Goal: Navigation & Orientation: Find specific page/section

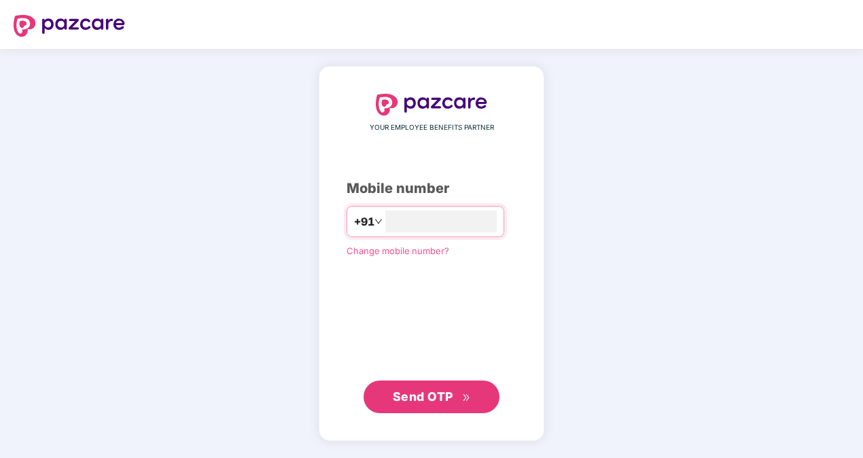
click at [417, 204] on div "YOUR EMPLOYEE BENEFITS PARTNER Mobile number +91 Change mobile number? Send OTP" at bounding box center [432, 253] width 170 height 319
click at [417, 219] on input "number" at bounding box center [440, 222] width 111 height 22
click at [385, 219] on input "**********" at bounding box center [440, 222] width 111 height 22
type input "**********"
click at [632, 192] on div "**********" at bounding box center [431, 253] width 863 height 409
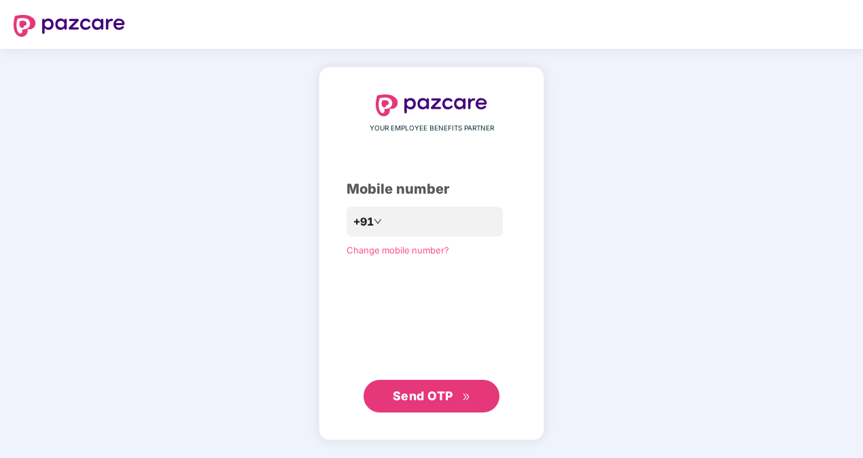
click at [434, 404] on span "Send OTP" at bounding box center [432, 396] width 78 height 19
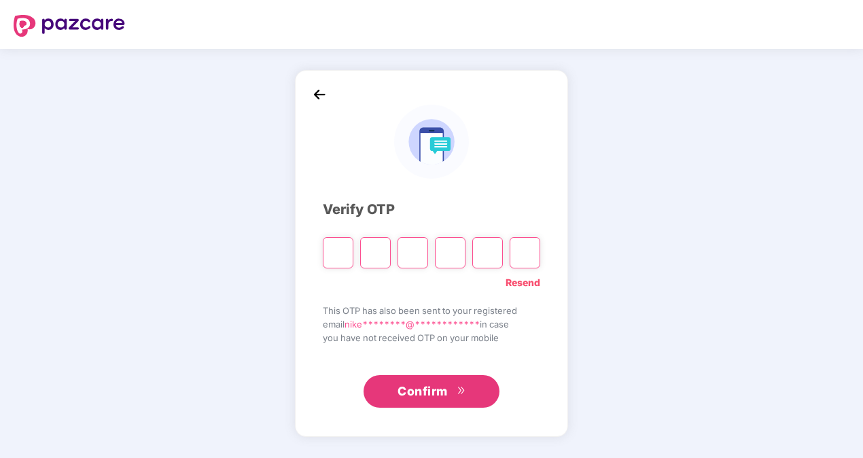
click at [342, 250] on input "Please enter verification code. Digit 1" at bounding box center [338, 252] width 31 height 31
type input "*"
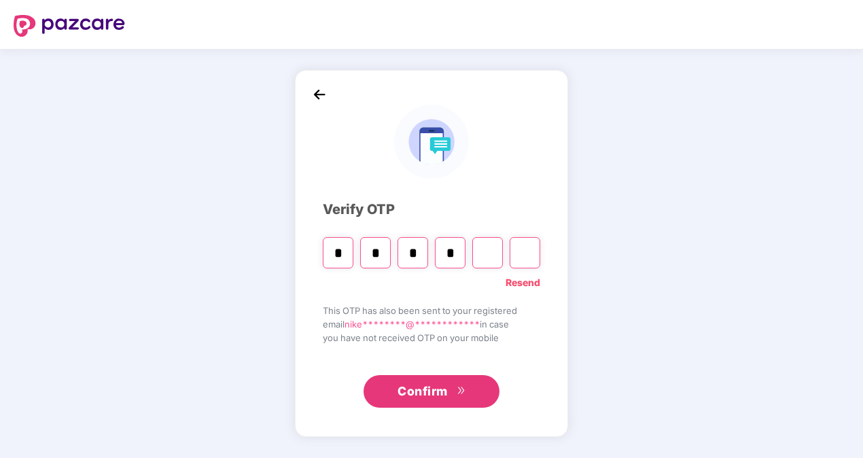
type input "*"
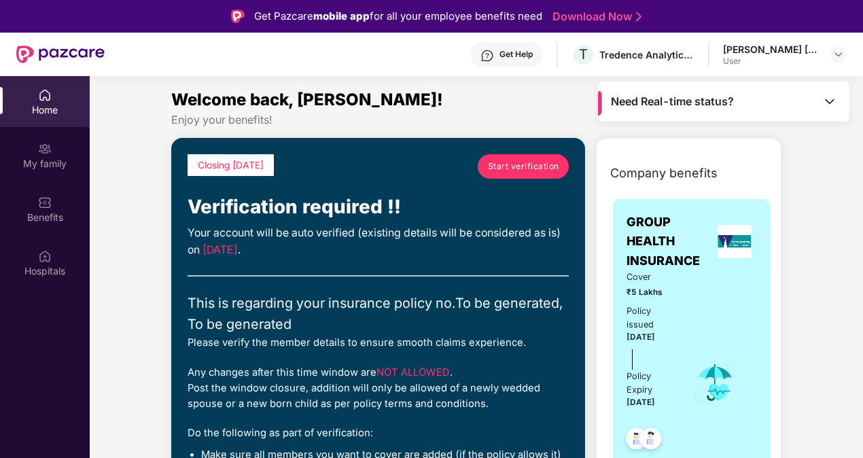
click at [52, 116] on div "Home" at bounding box center [45, 110] width 90 height 14
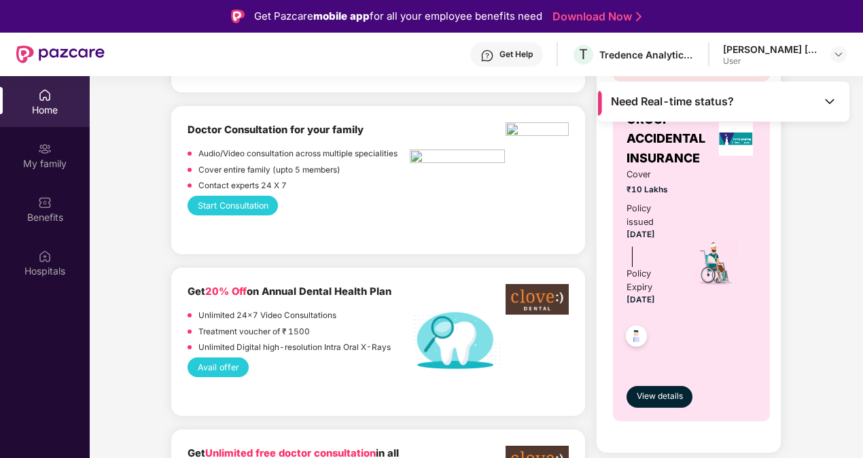
scroll to position [816, 0]
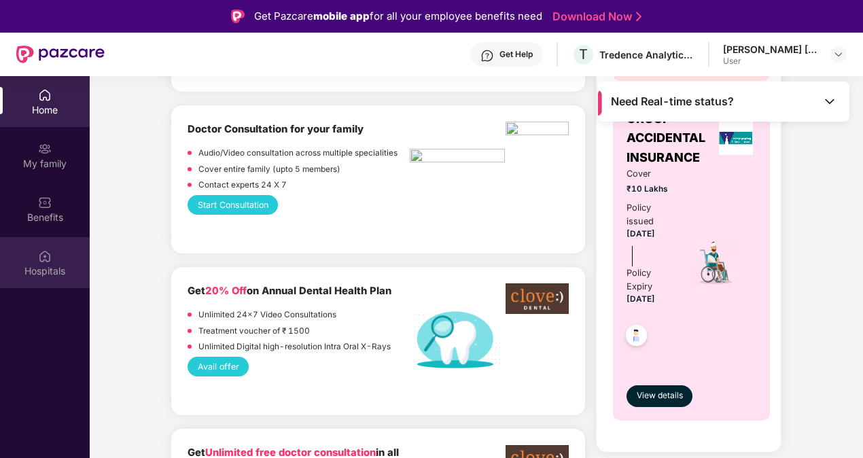
click at [50, 281] on div "Hospitals" at bounding box center [45, 262] width 90 height 51
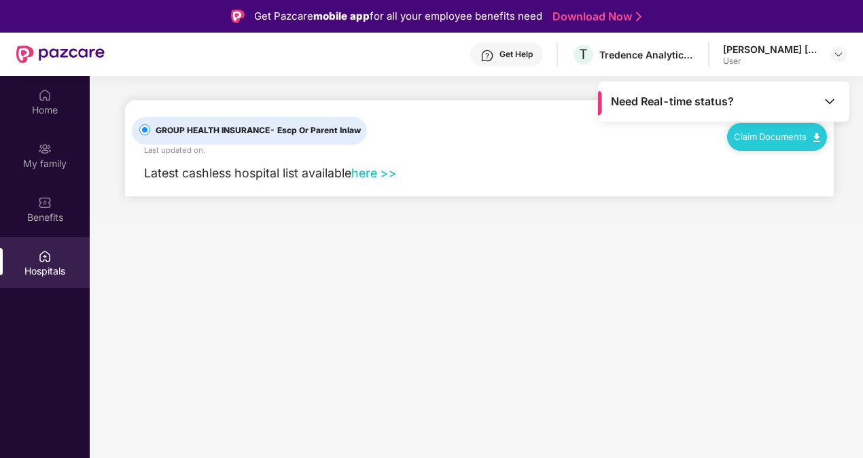
scroll to position [0, 0]
click at [833, 101] on img at bounding box center [830, 101] width 14 height 14
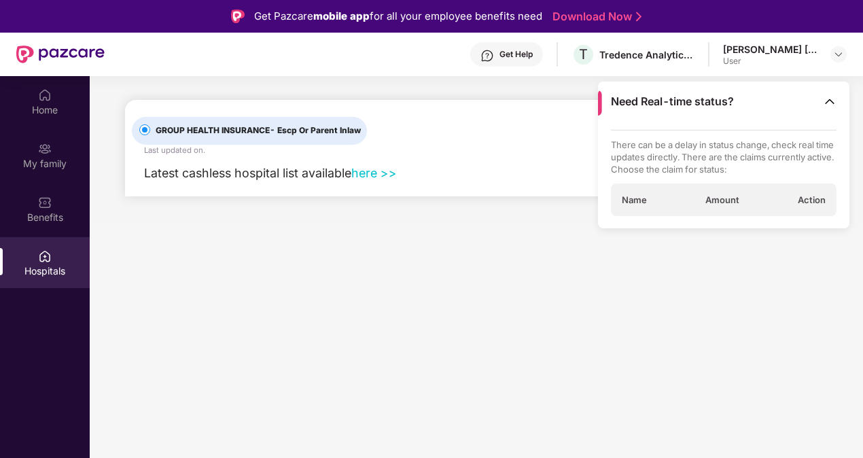
click at [686, 105] on span "Need Real-time status?" at bounding box center [672, 101] width 123 height 14
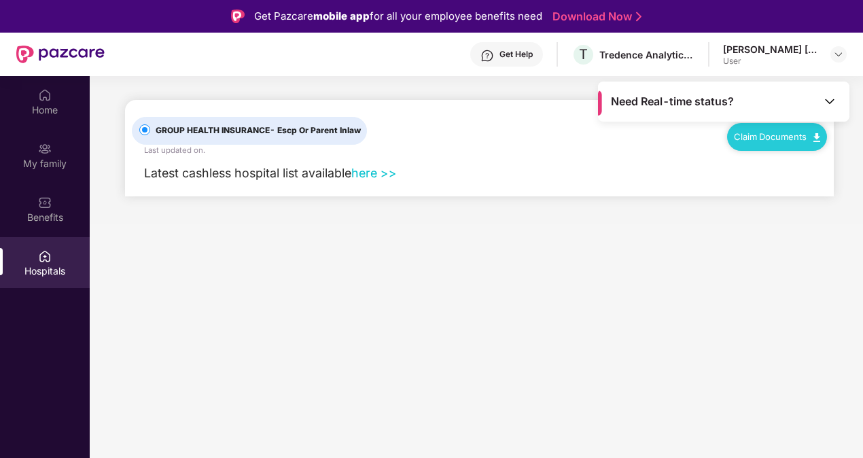
click at [738, 103] on div "Need Real-time status?" at bounding box center [723, 102] width 251 height 40
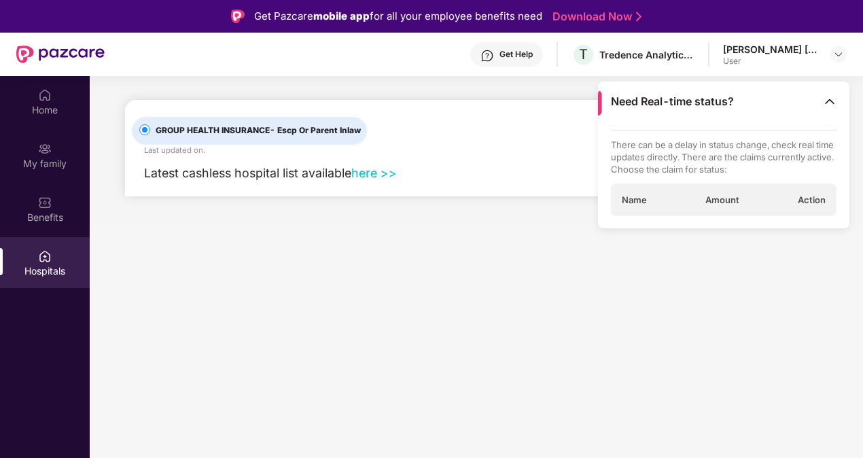
click at [737, 101] on div "Need Real-time status?" at bounding box center [723, 102] width 251 height 40
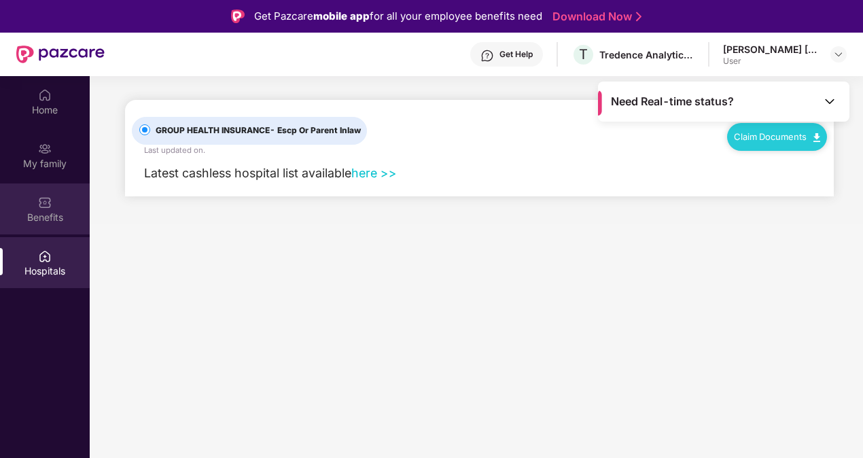
click at [48, 209] on div "Benefits" at bounding box center [45, 209] width 90 height 51
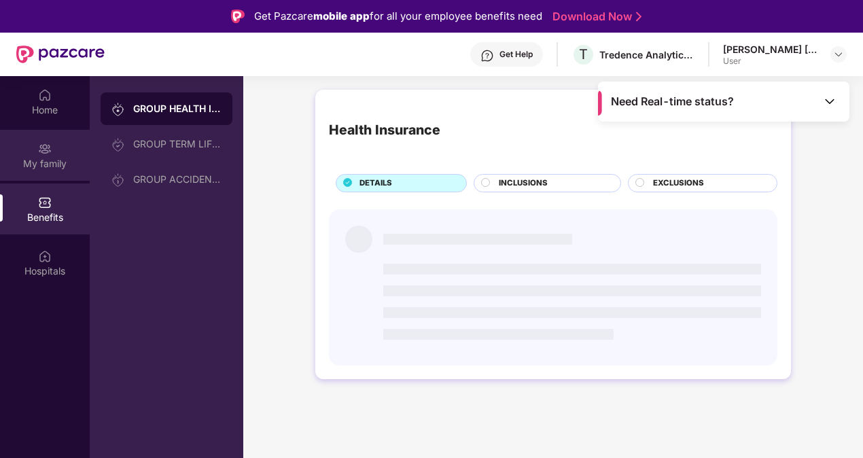
click at [48, 157] on div "My family" at bounding box center [45, 164] width 90 height 14
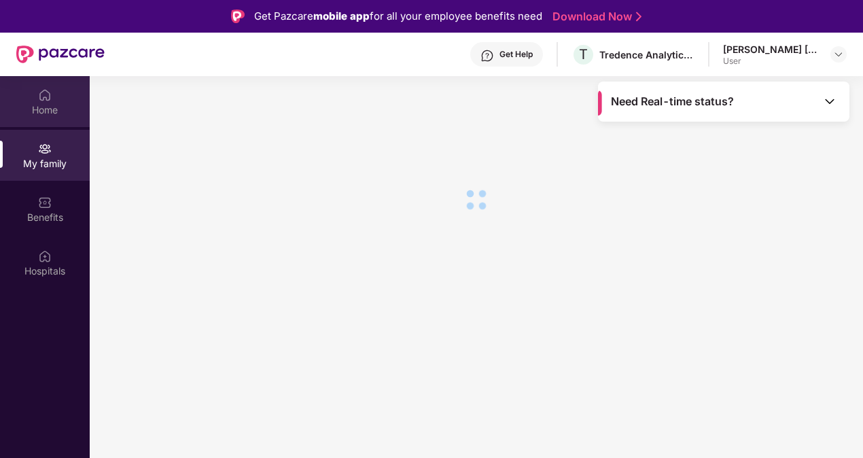
click at [56, 101] on div "Home" at bounding box center [45, 101] width 90 height 51
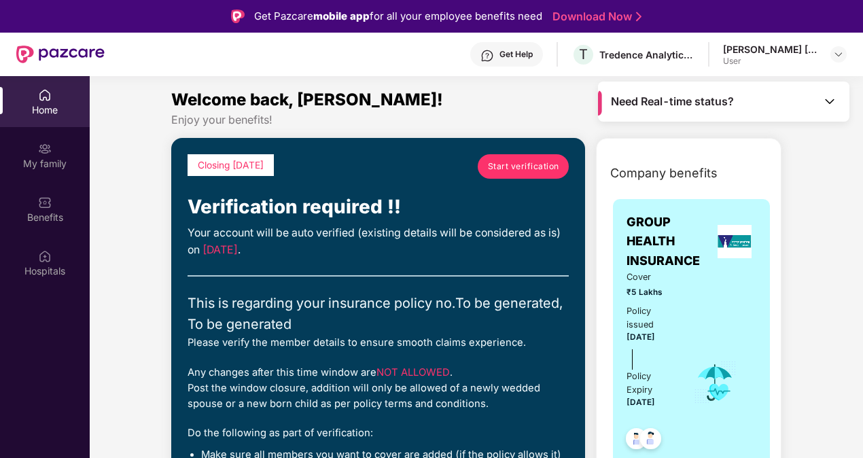
click at [657, 173] on span "Company benefits" at bounding box center [663, 173] width 107 height 19
click at [307, 264] on div "Closing [DATE] Start verification Verification required !! Your account will be…" at bounding box center [378, 326] width 381 height 345
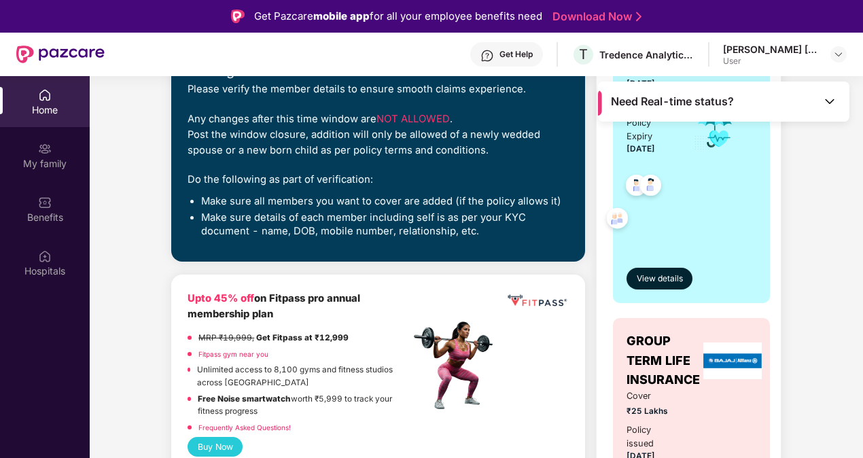
scroll to position [272, 0]
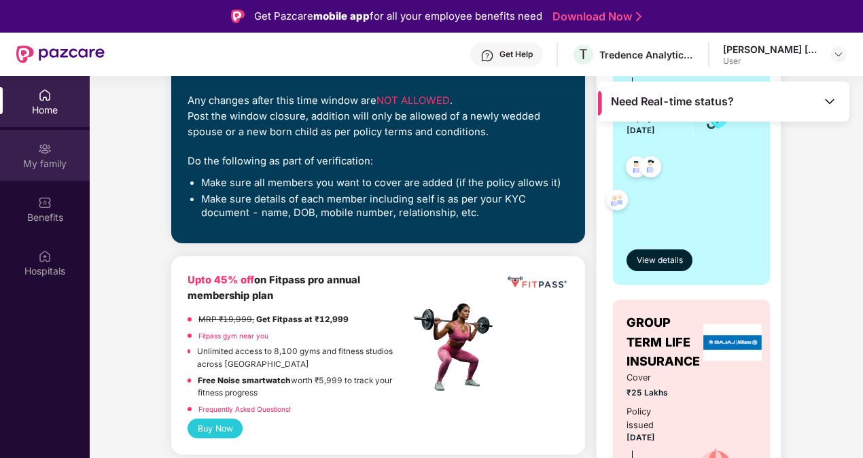
click at [41, 171] on div "My family" at bounding box center [45, 155] width 90 height 51
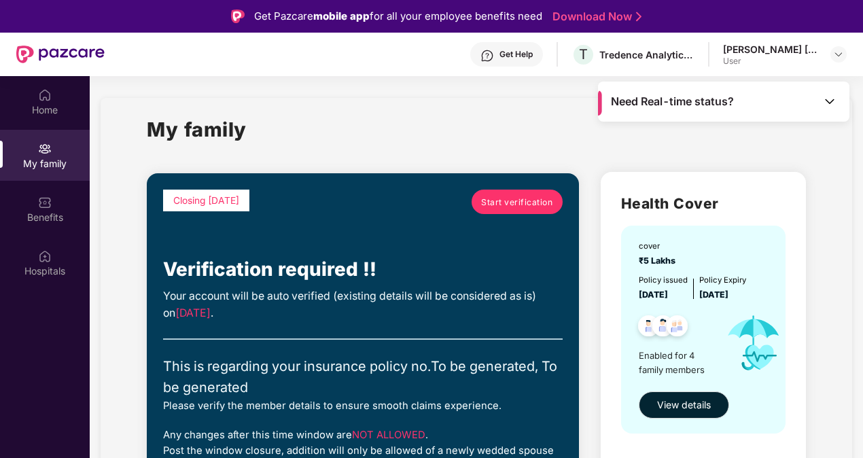
scroll to position [68, 0]
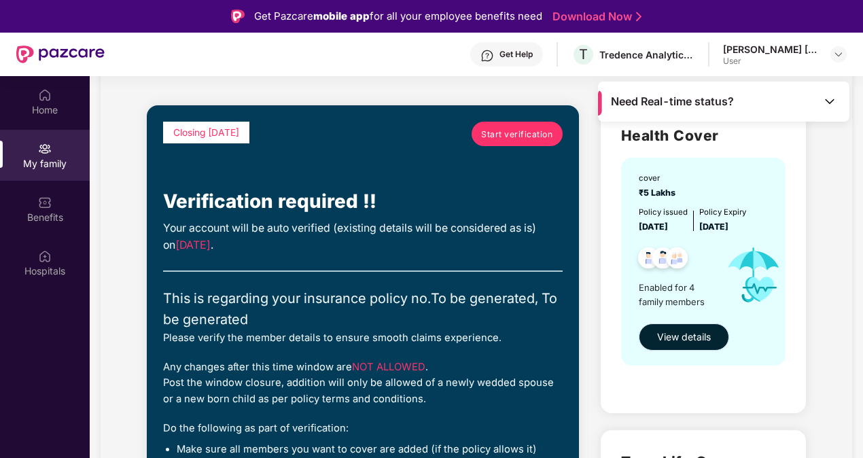
click at [701, 340] on span "View details" at bounding box center [684, 337] width 54 height 15
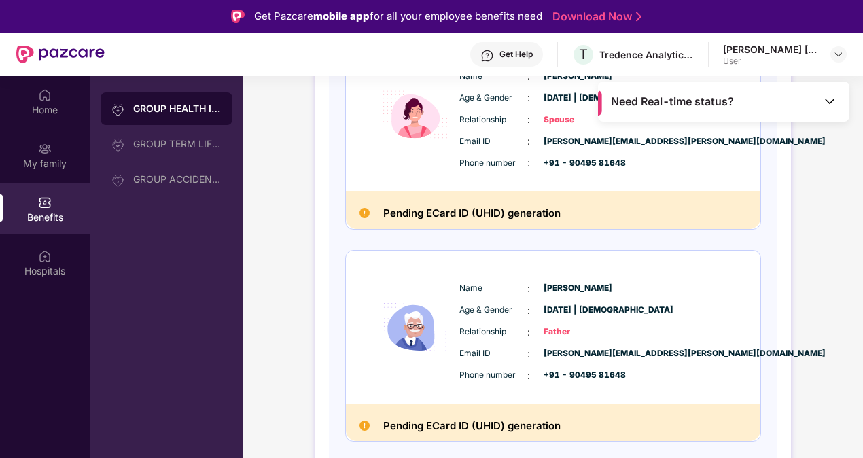
scroll to position [651, 0]
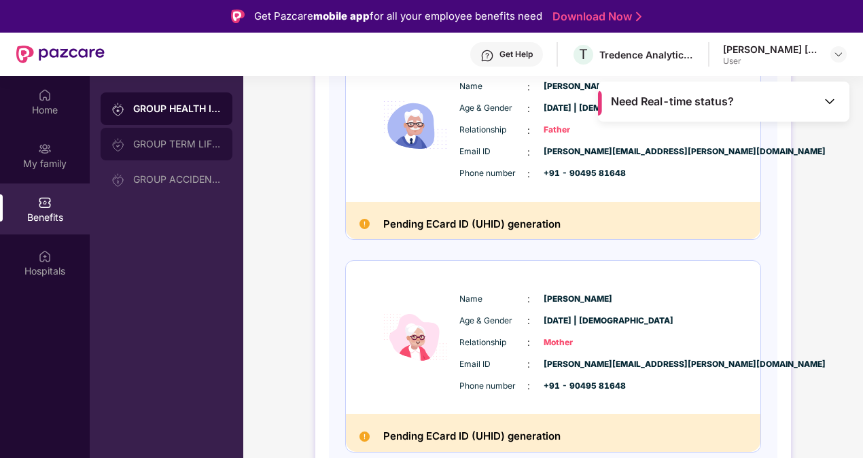
click at [169, 149] on div "GROUP TERM LIFE INSURANCE" at bounding box center [177, 144] width 88 height 11
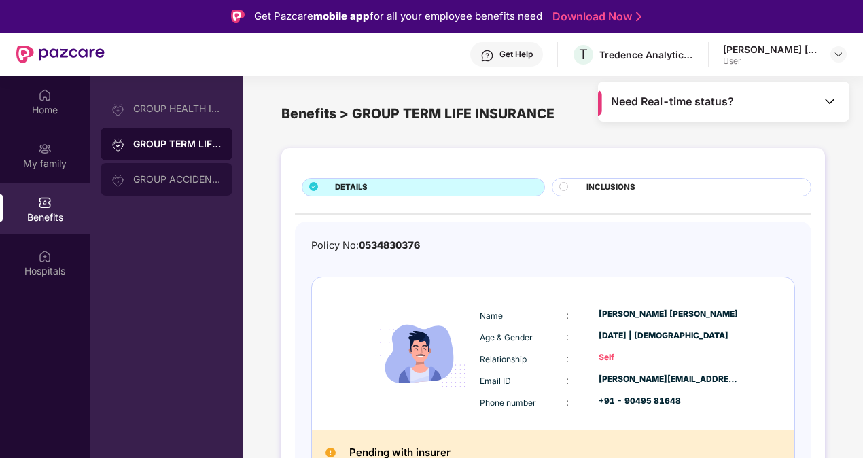
click at [179, 181] on div "GROUP ACCIDENTAL INSURANCE" at bounding box center [177, 179] width 88 height 11
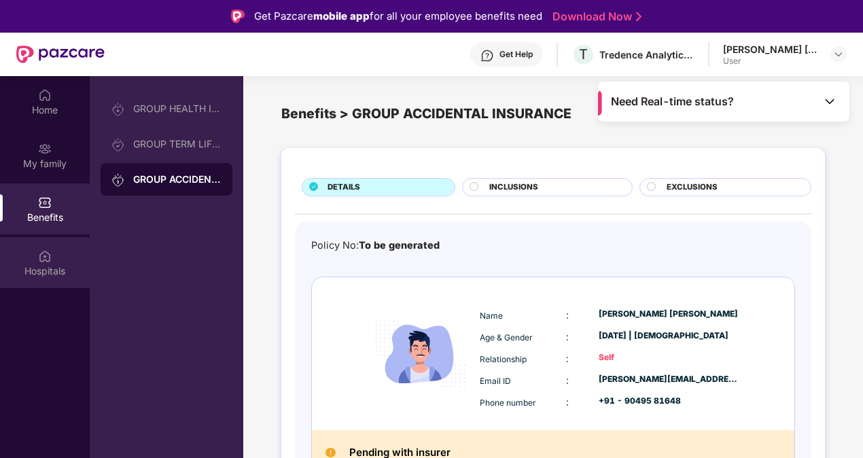
click at [39, 256] on img at bounding box center [45, 256] width 14 height 14
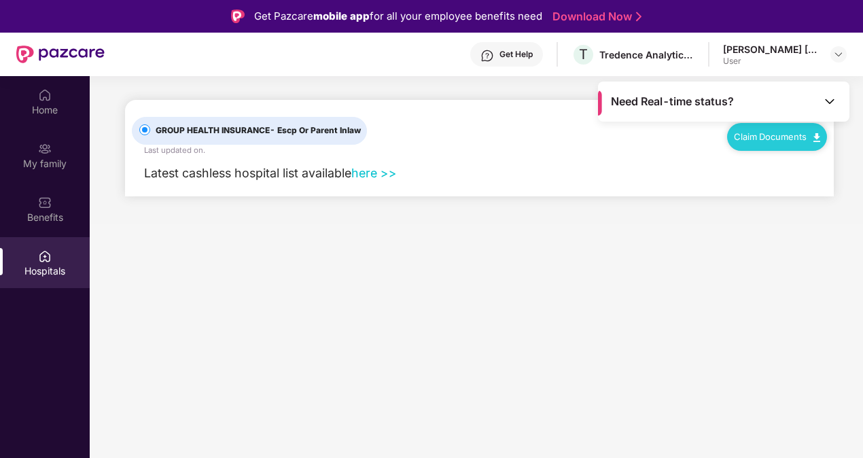
click at [254, 133] on span "GROUP HEALTH INSURANCE - Escp Or Parent Inlaw" at bounding box center [258, 130] width 216 height 13
click at [837, 55] on img at bounding box center [838, 54] width 11 height 11
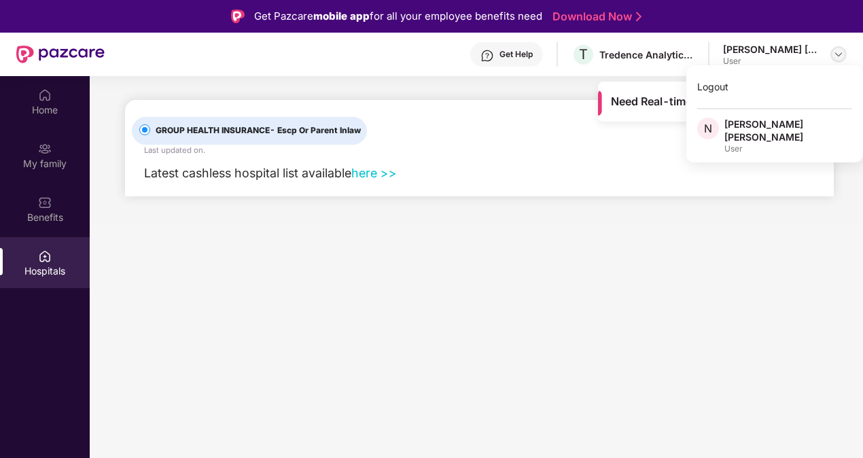
click at [837, 55] on img at bounding box center [838, 54] width 11 height 11
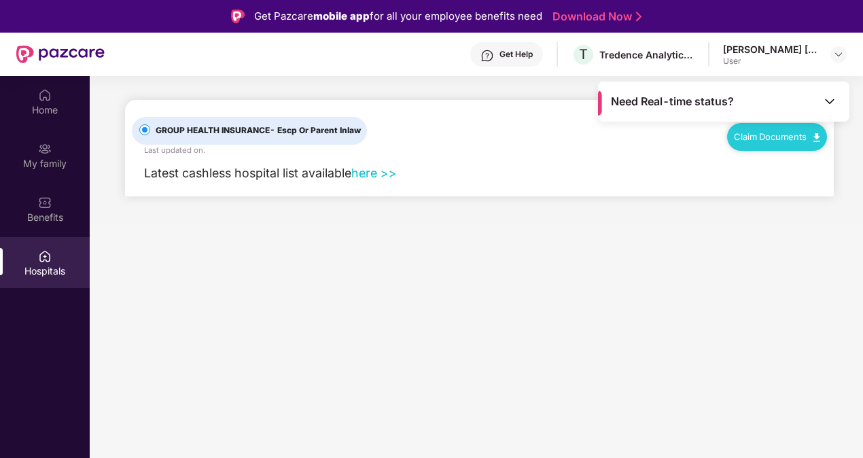
click at [491, 257] on main "Need Real-time status? GROUP HEALTH INSURANCE - Escp Or Parent Inlaw Last updat…" at bounding box center [476, 305] width 773 height 458
click at [54, 93] on div "Home" at bounding box center [45, 101] width 90 height 51
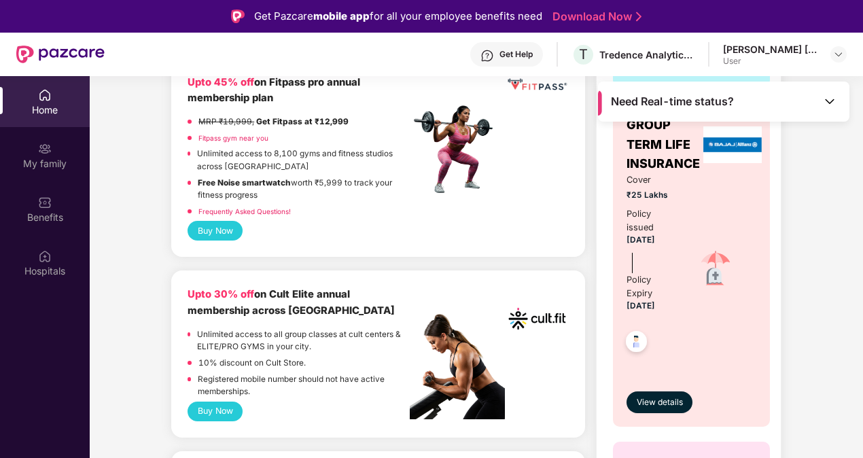
scroll to position [476, 0]
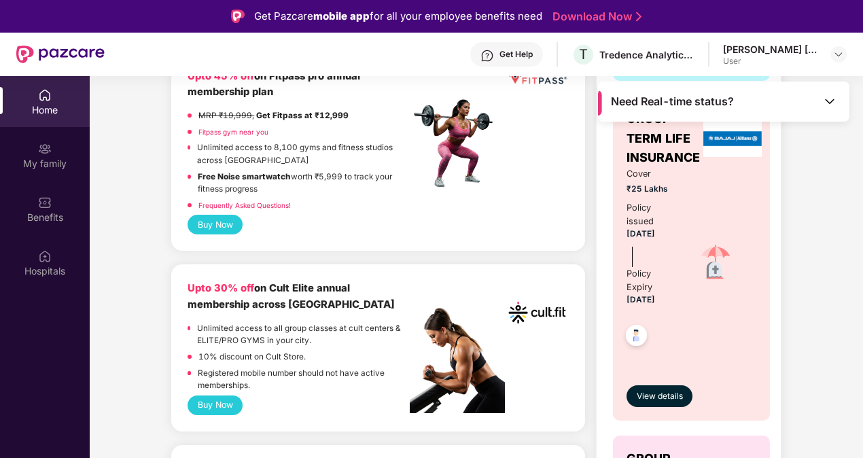
click at [752, 101] on div "Need Real-time status?" at bounding box center [723, 102] width 251 height 40
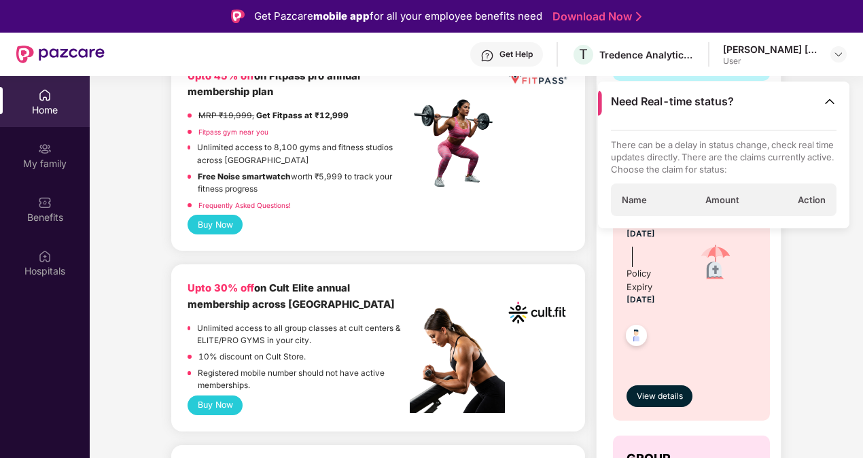
click at [632, 203] on span "Name" at bounding box center [634, 200] width 25 height 12
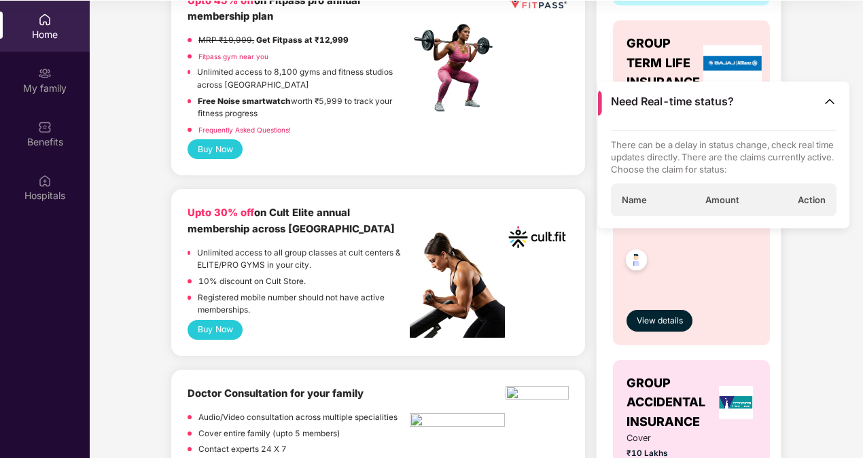
scroll to position [76, 0]
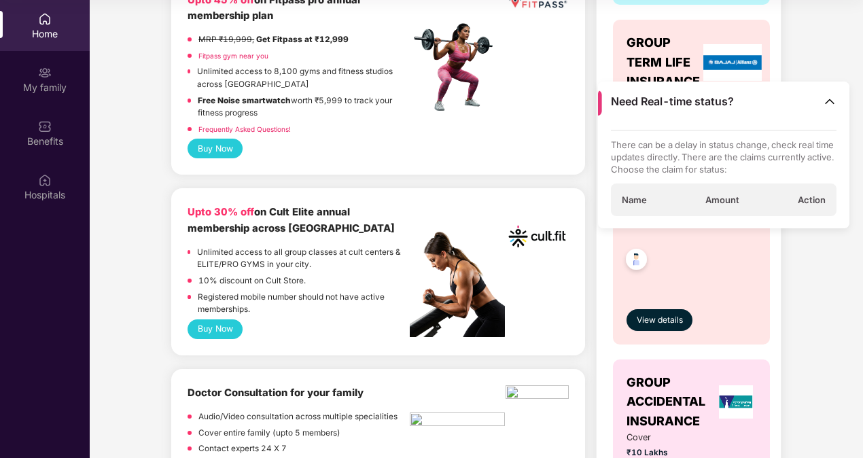
click at [831, 107] on img at bounding box center [830, 101] width 14 height 14
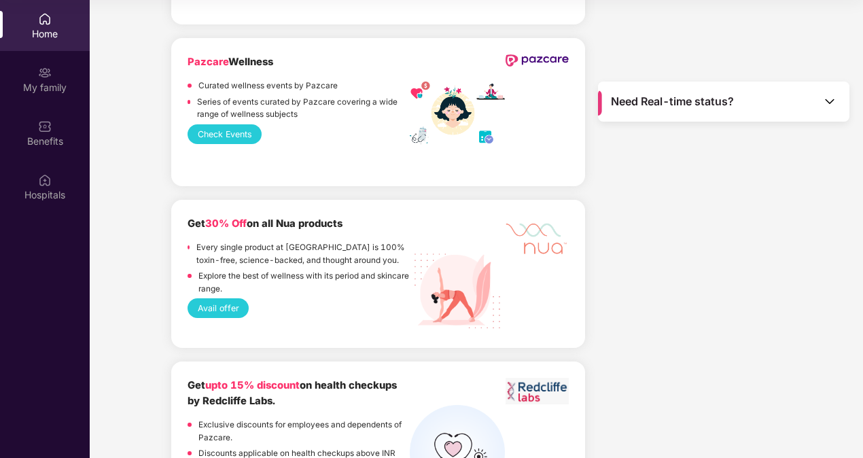
scroll to position [1971, 0]
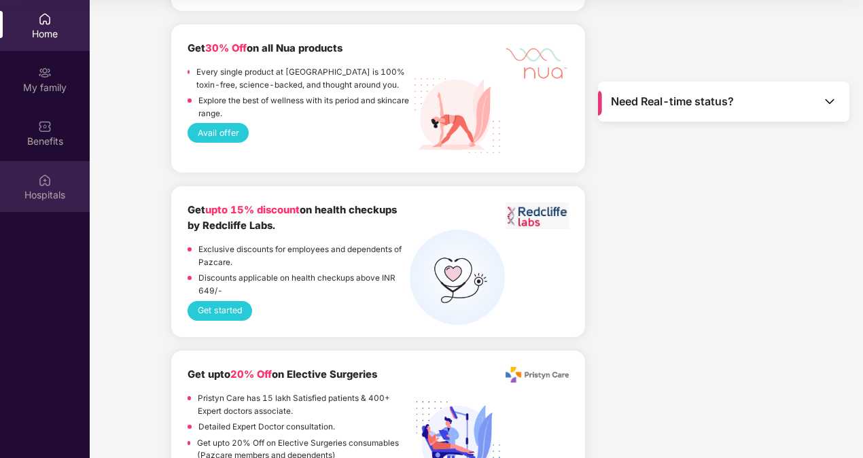
click at [31, 193] on div "Hospitals" at bounding box center [45, 195] width 90 height 14
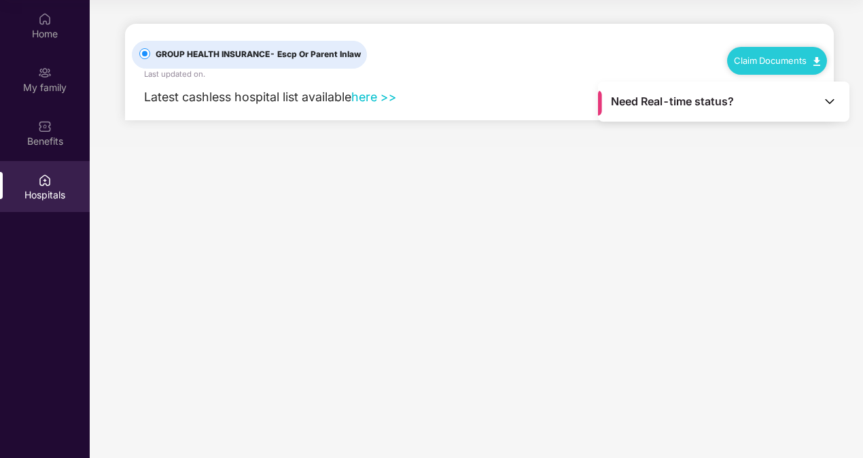
scroll to position [0, 0]
click at [31, 136] on div "Benefits" at bounding box center [45, 142] width 90 height 14
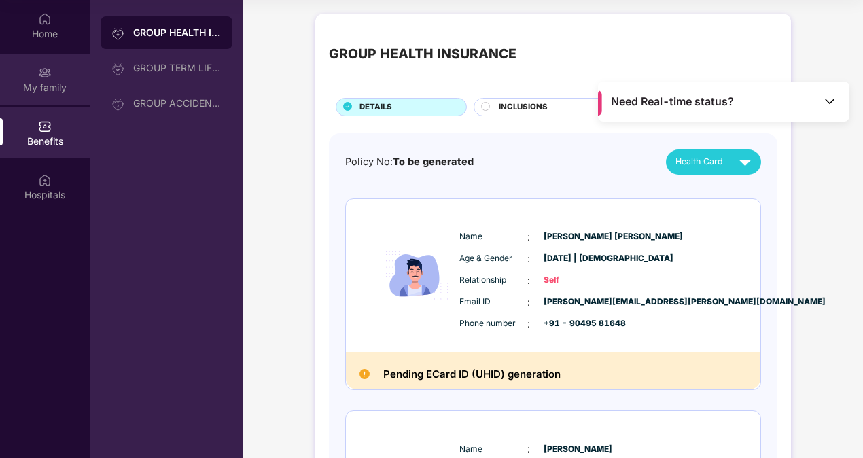
click at [46, 90] on div "My family" at bounding box center [45, 88] width 90 height 14
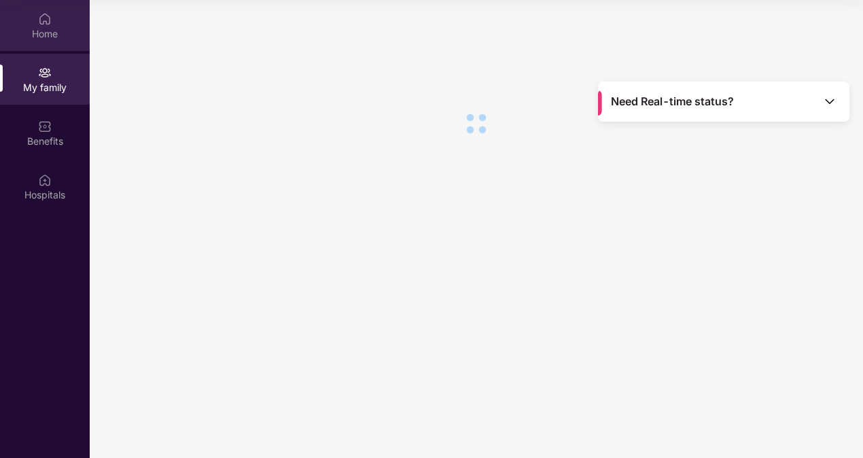
click at [50, 29] on div "Home" at bounding box center [45, 34] width 90 height 14
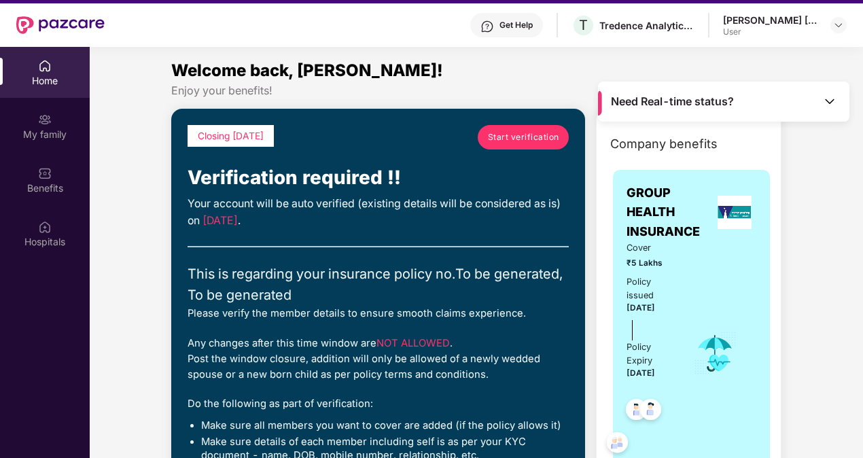
scroll to position [8, 0]
